Goal: Navigation & Orientation: Find specific page/section

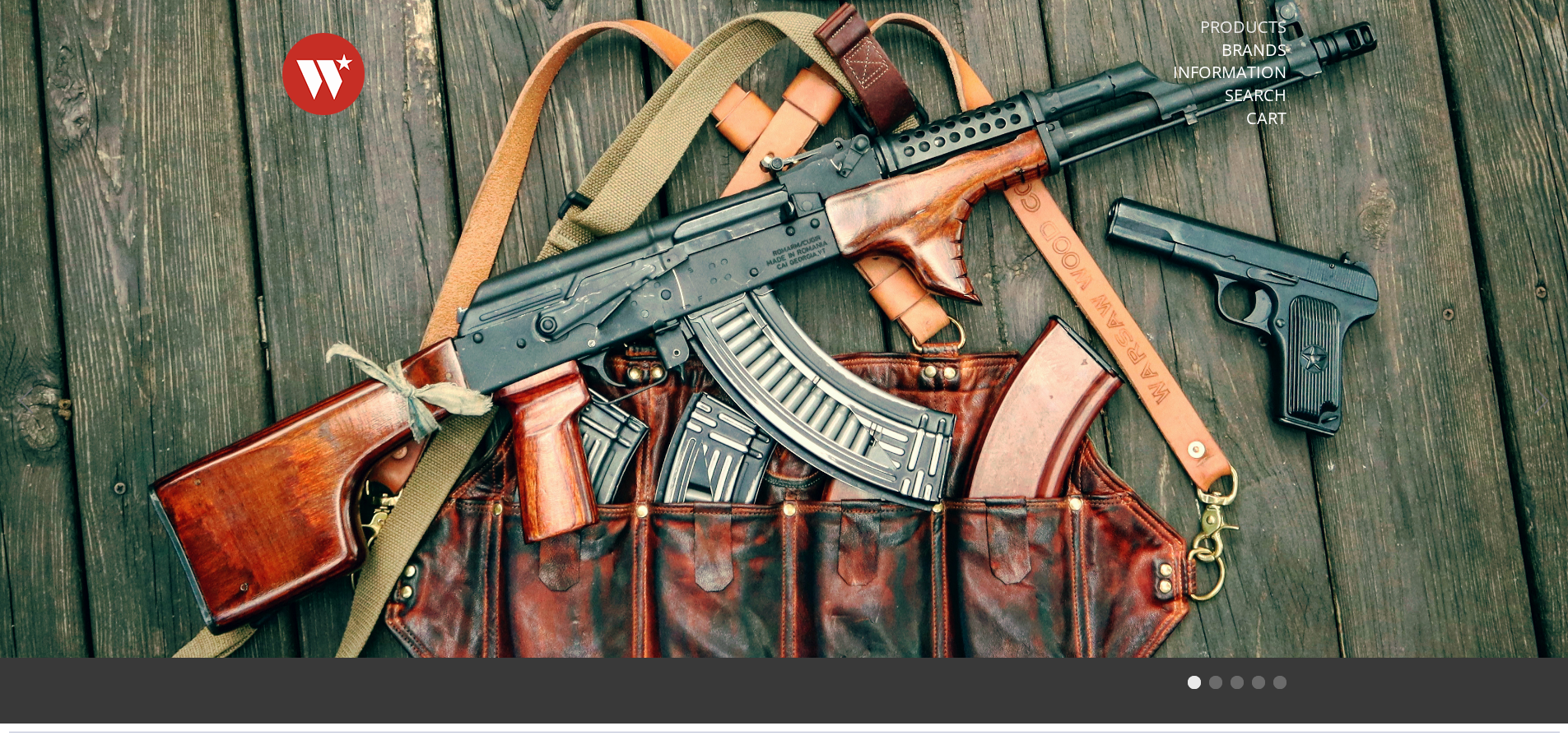
click at [1259, 20] on link "Products" at bounding box center [1243, 27] width 87 height 21
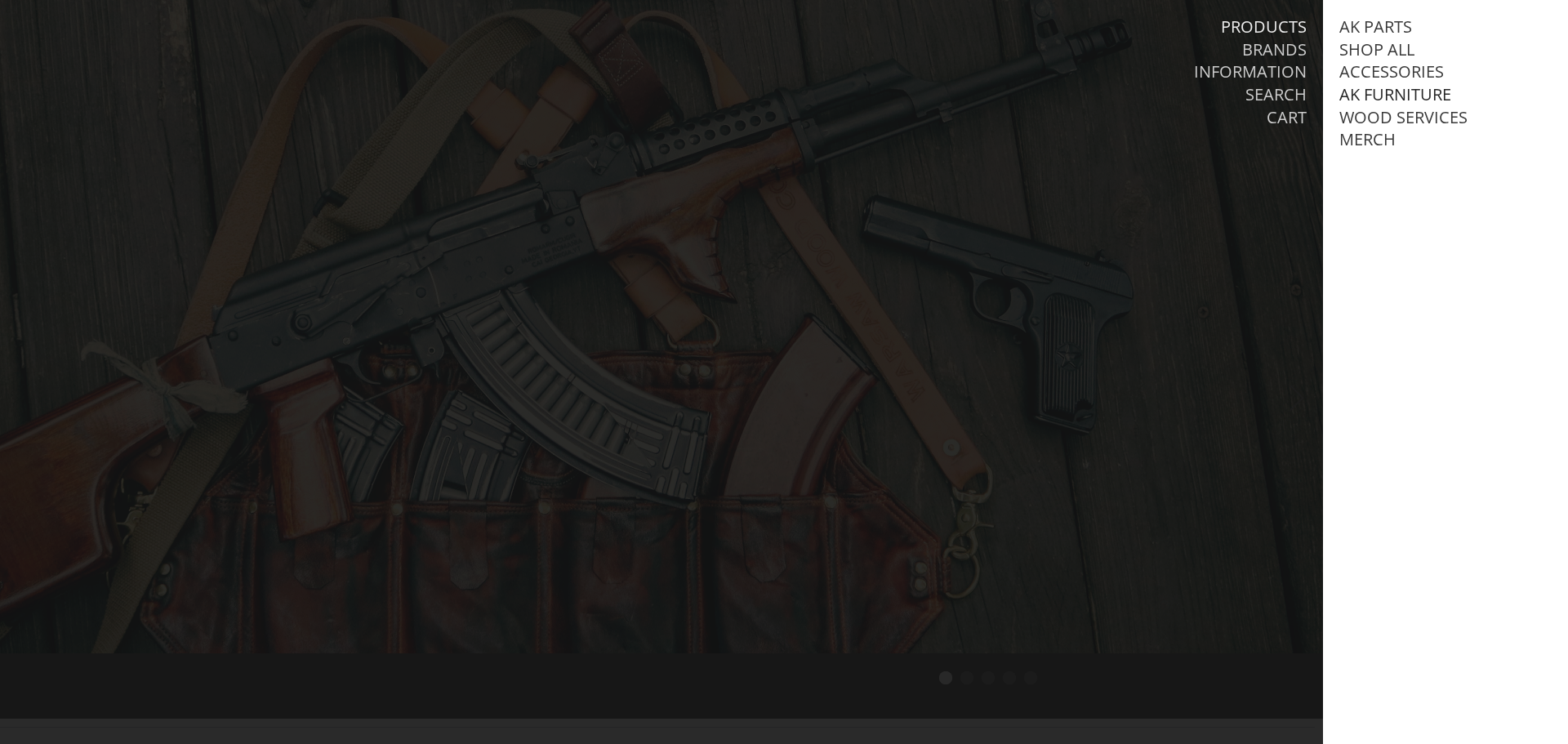
click at [1407, 97] on link "AK Furniture" at bounding box center [1396, 95] width 112 height 21
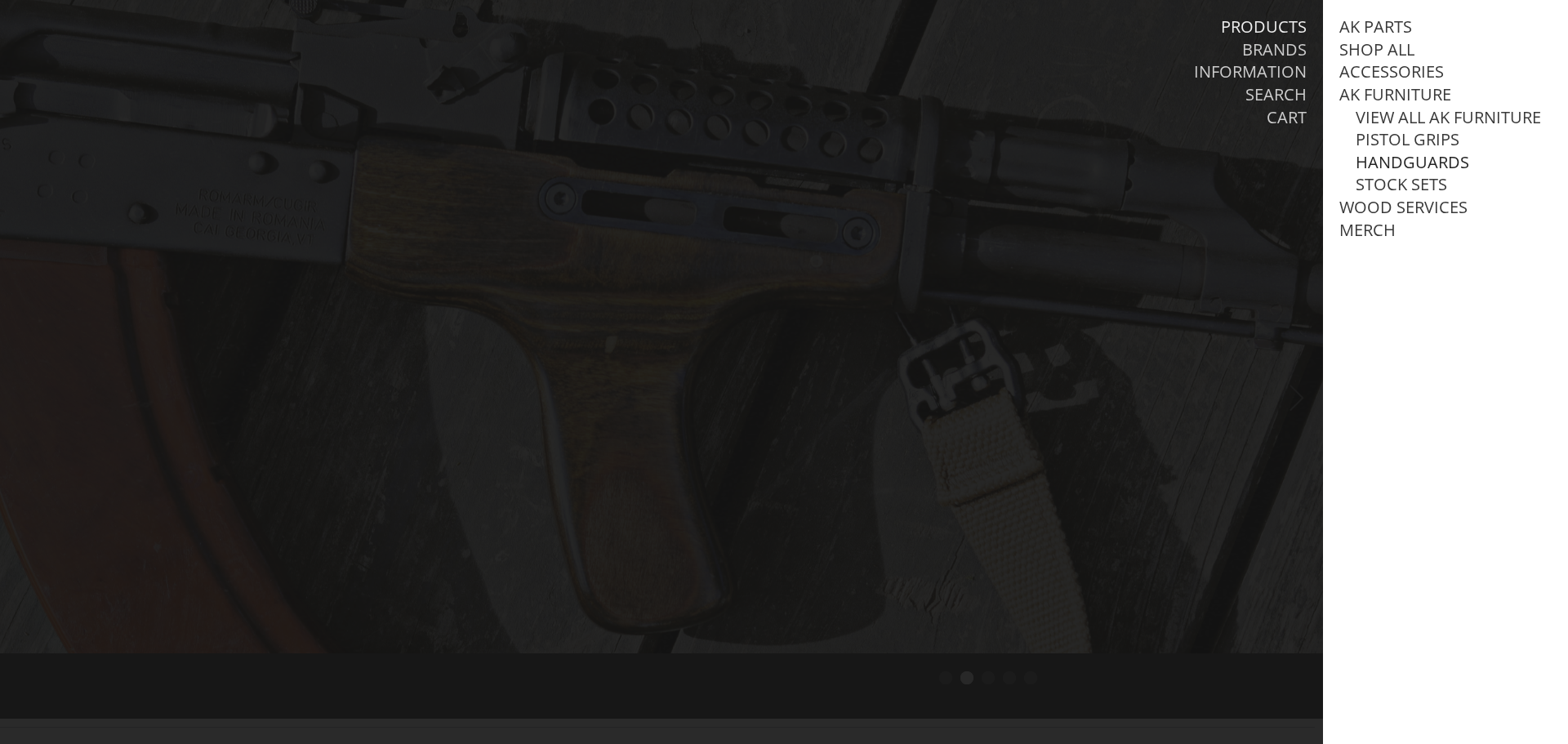
click at [1452, 173] on link "Handguards" at bounding box center [1412, 163] width 113 height 21
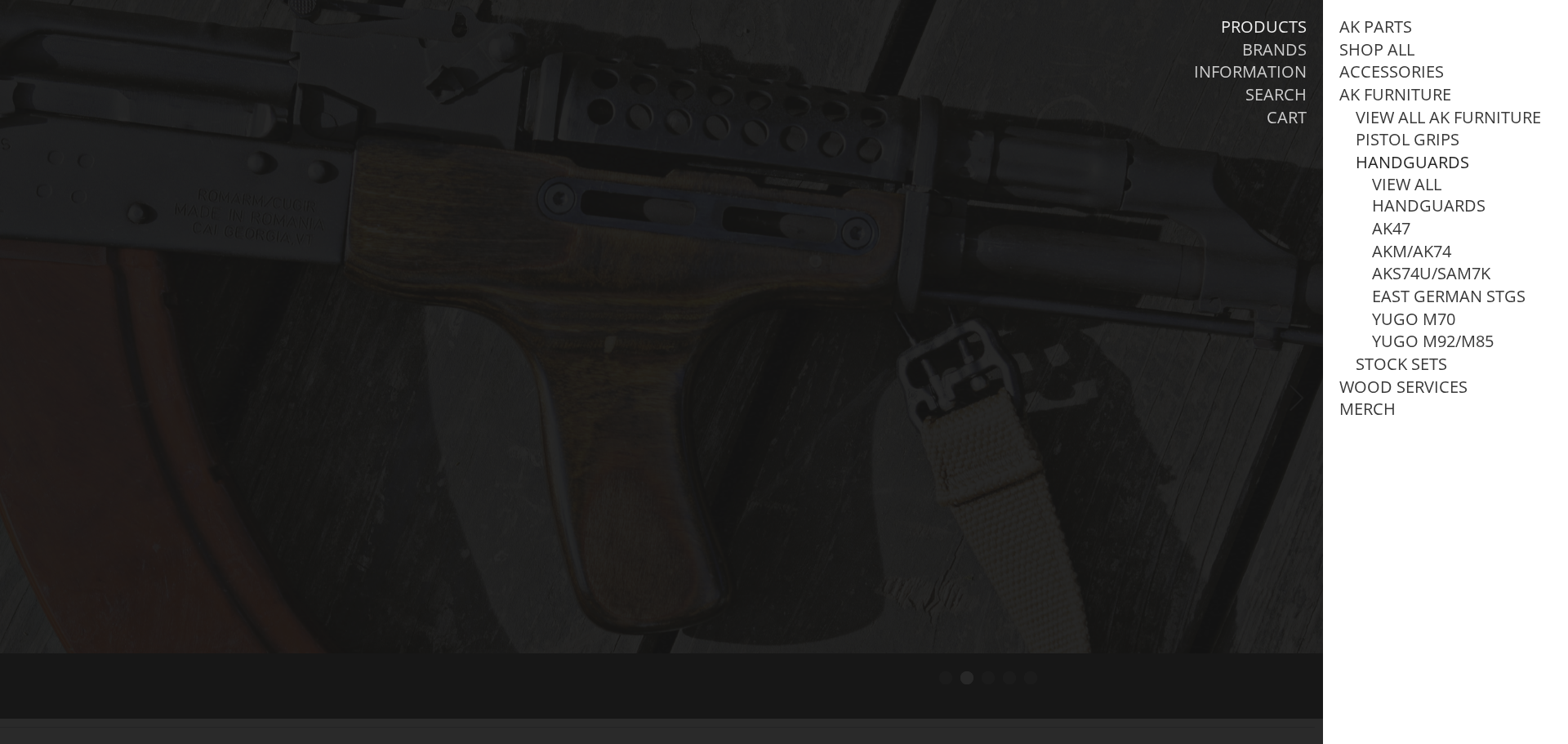
click at [1446, 173] on link "Handguards" at bounding box center [1412, 163] width 113 height 21
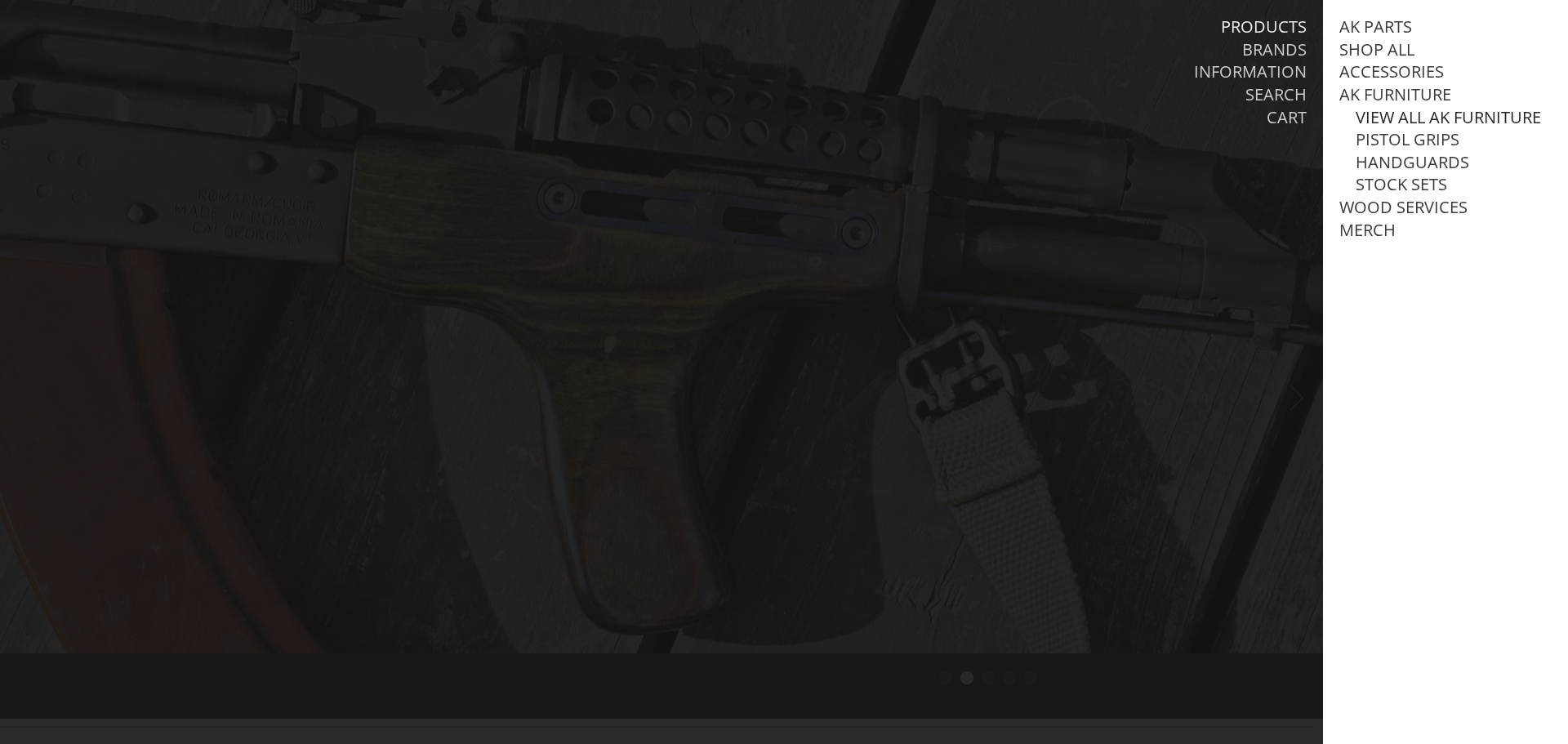
click at [1430, 113] on link "View all AK Furniture" at bounding box center [1448, 117] width 185 height 21
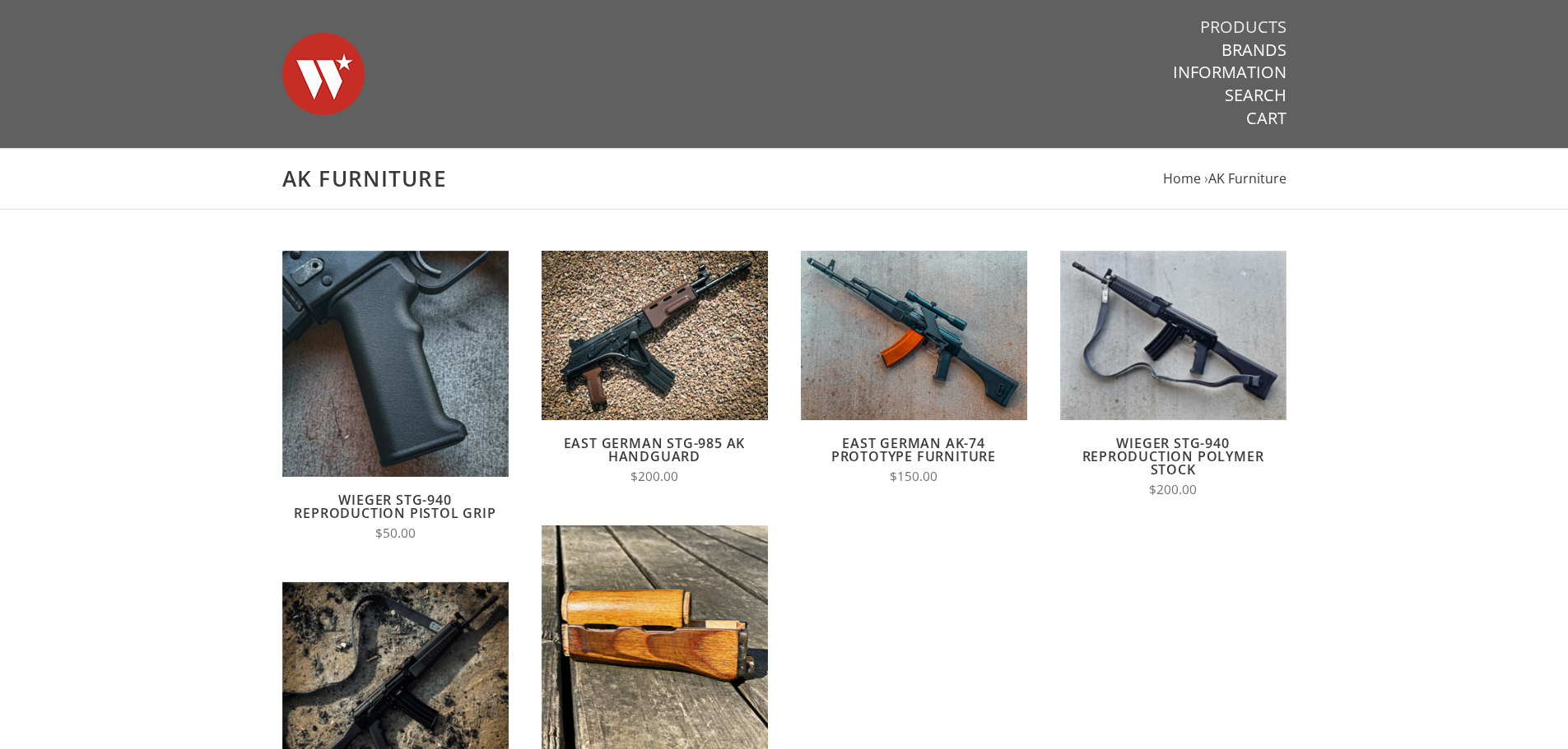
click at [1277, 27] on link "Products" at bounding box center [1243, 27] width 87 height 21
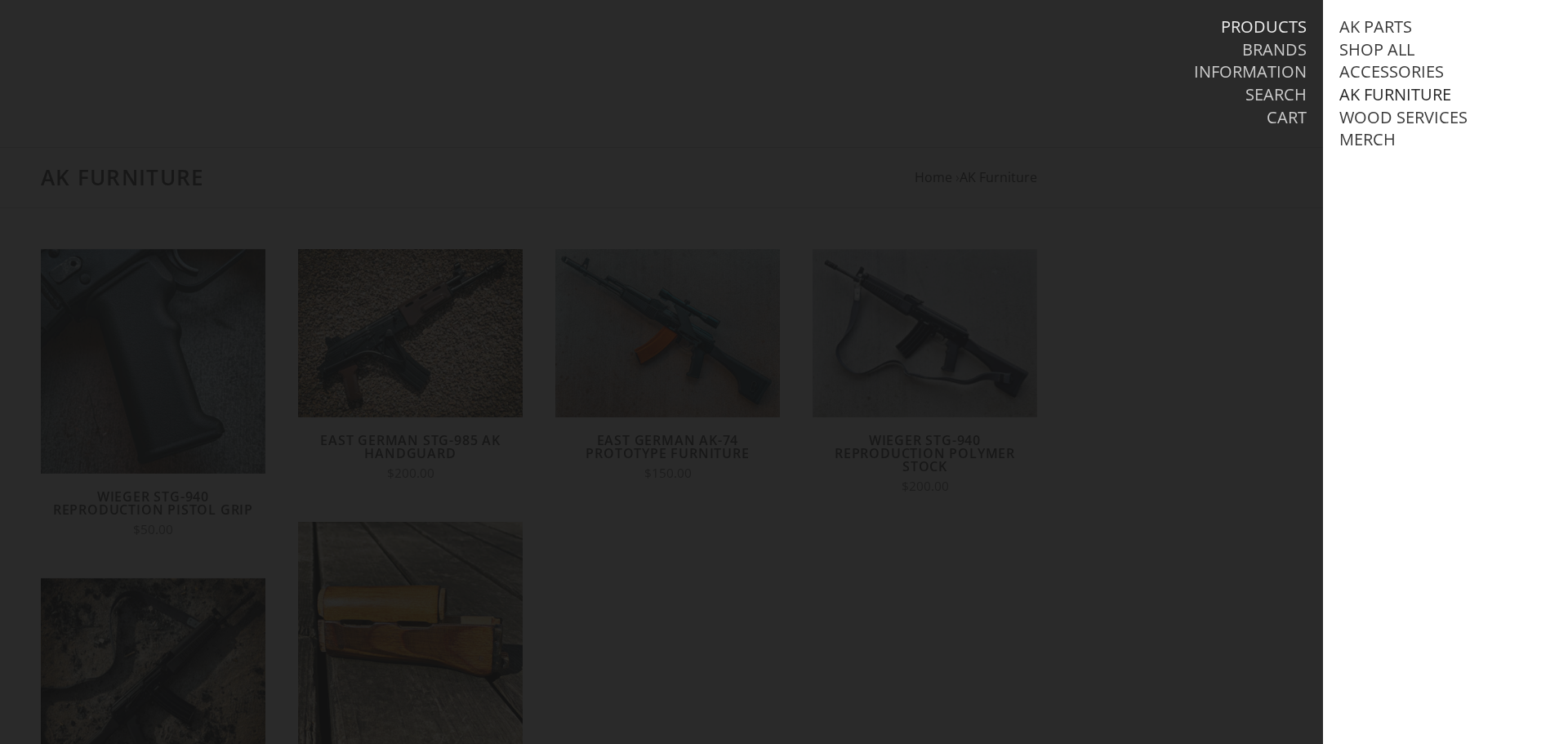
click at [1408, 99] on link "AK Furniture" at bounding box center [1396, 95] width 112 height 21
click at [1418, 128] on link "View all AK Furniture" at bounding box center [1448, 117] width 185 height 21
